Goal: Navigation & Orientation: Find specific page/section

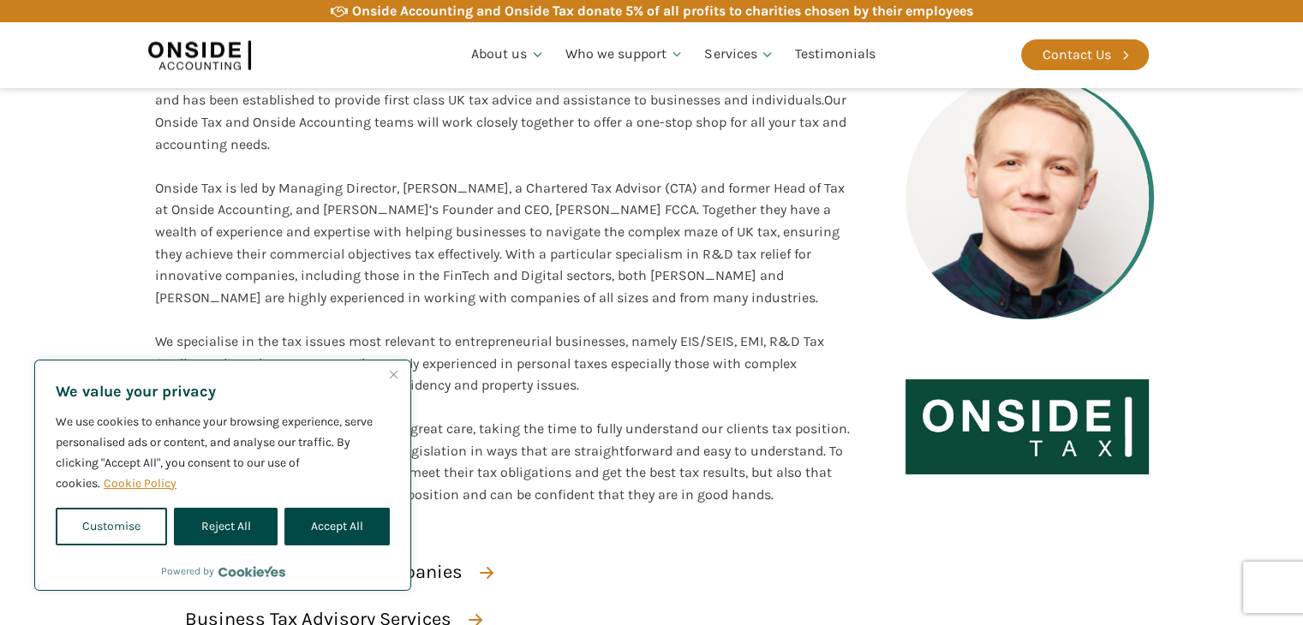
scroll to position [343, 0]
click at [320, 522] on button "Accept All" at bounding box center [336, 527] width 105 height 38
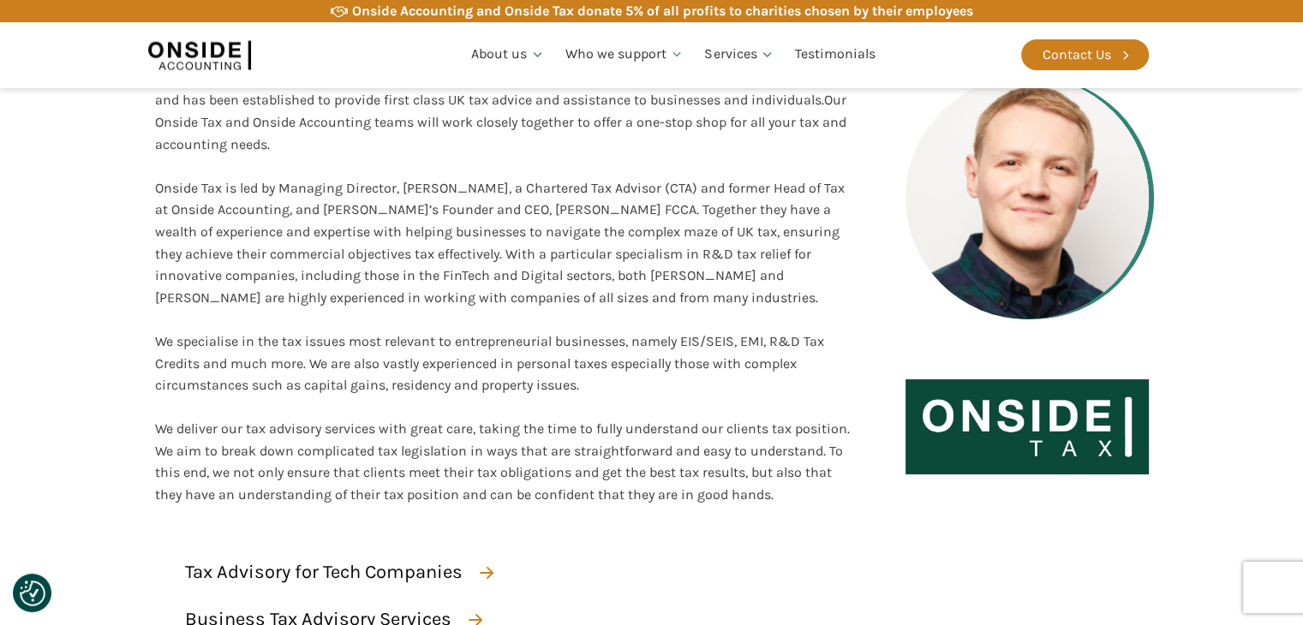
checkbox input "true"
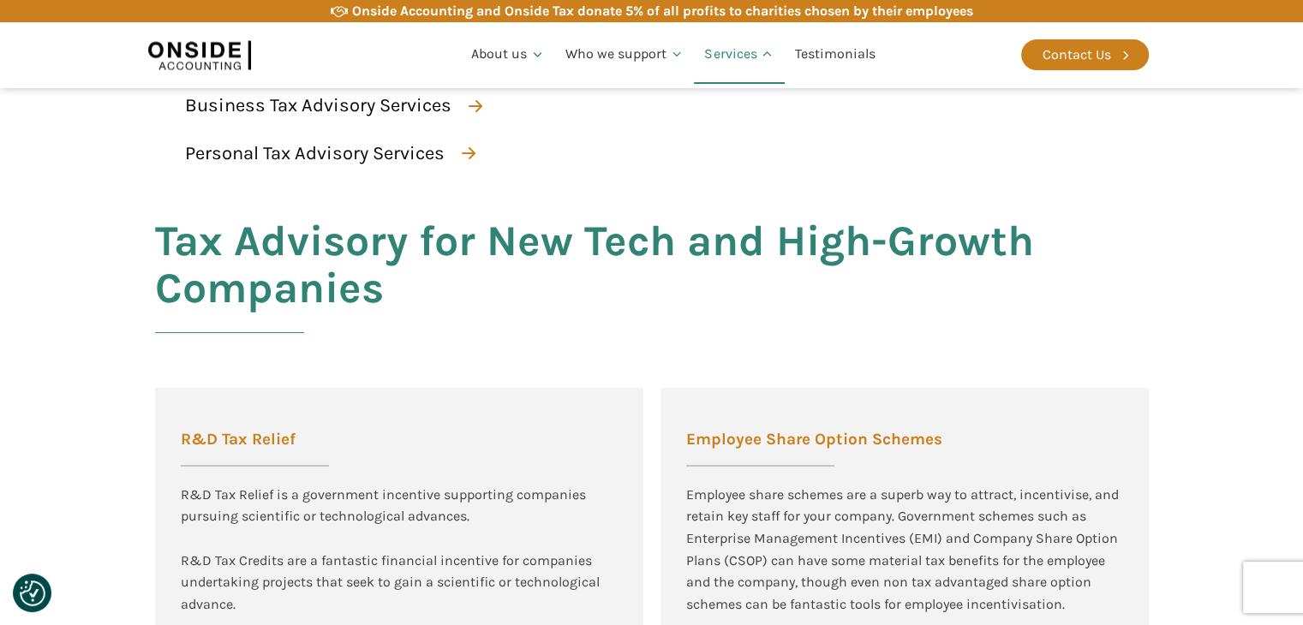
scroll to position [1199, 0]
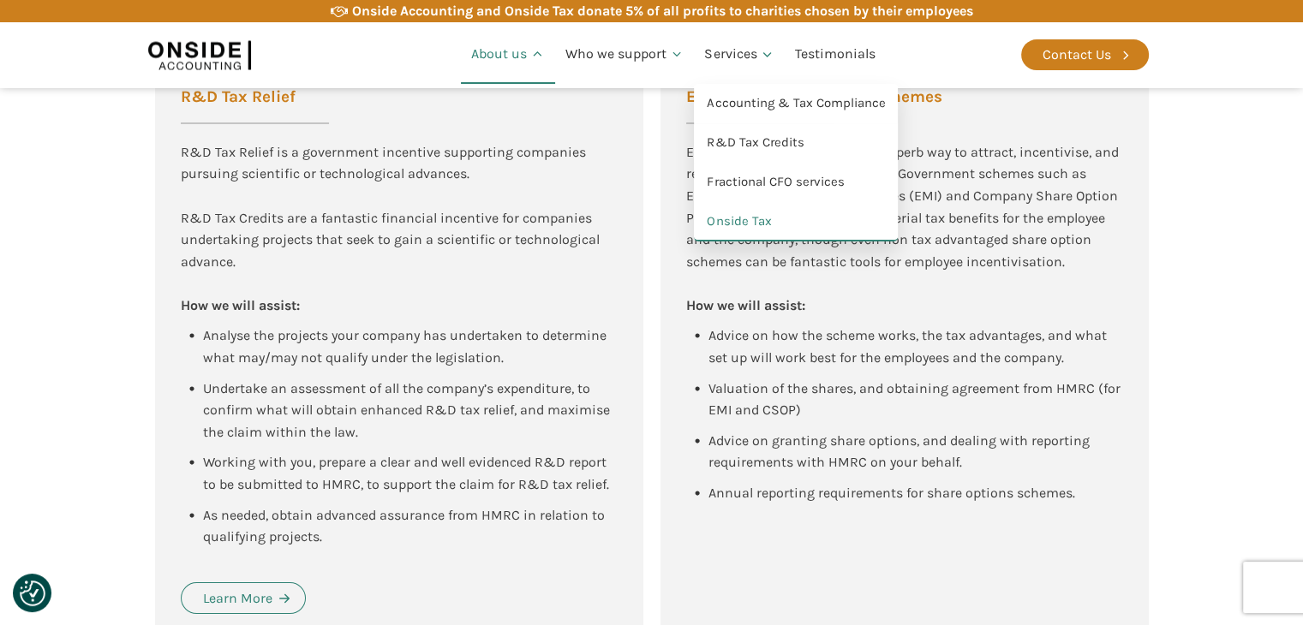
click at [518, 53] on link "About us" at bounding box center [508, 55] width 94 height 58
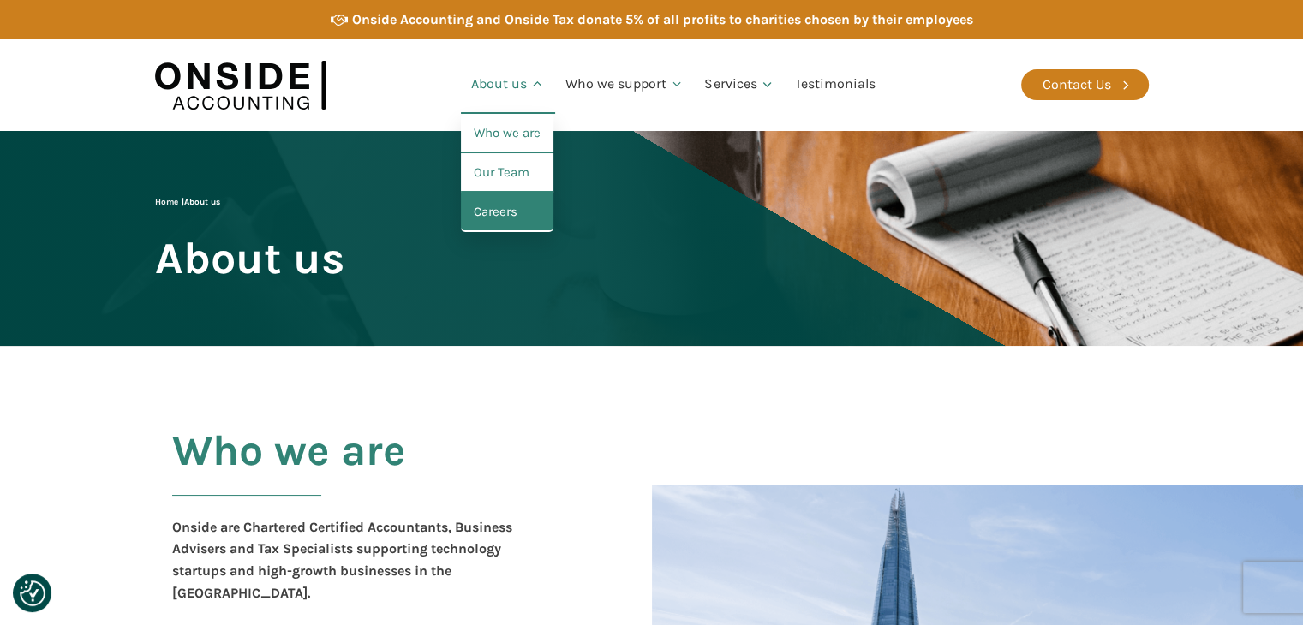
click at [516, 202] on link "Careers" at bounding box center [507, 212] width 93 height 39
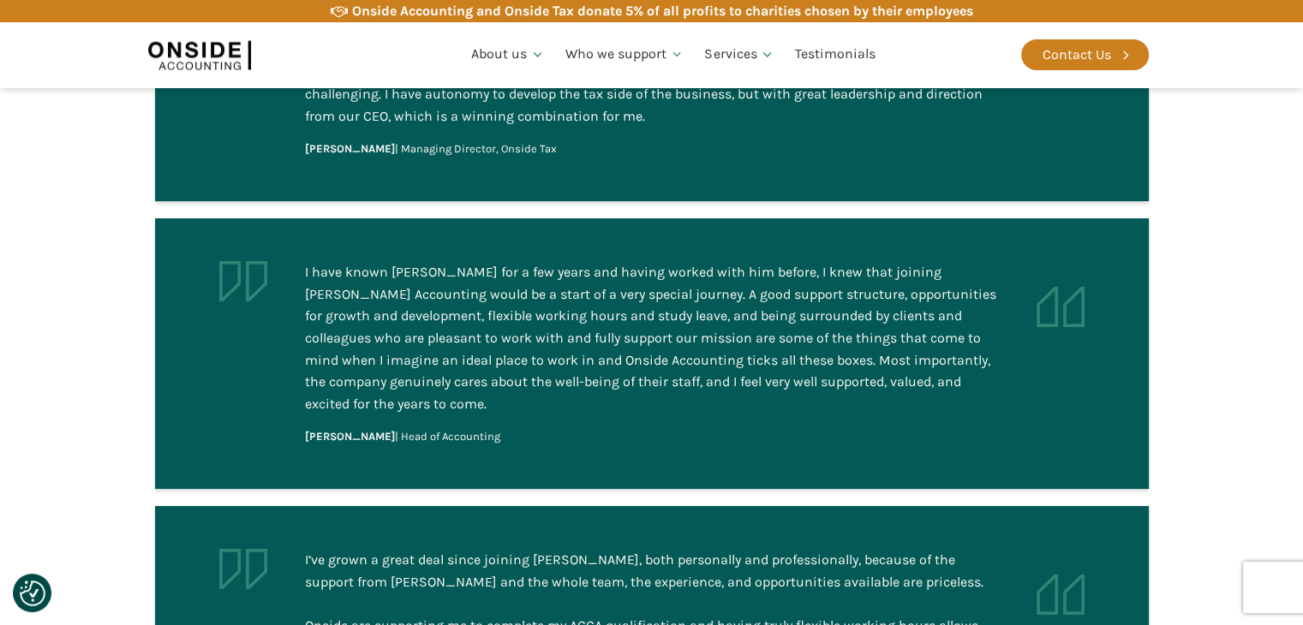
scroll to position [1885, 0]
